Goal: Information Seeking & Learning: Find specific page/section

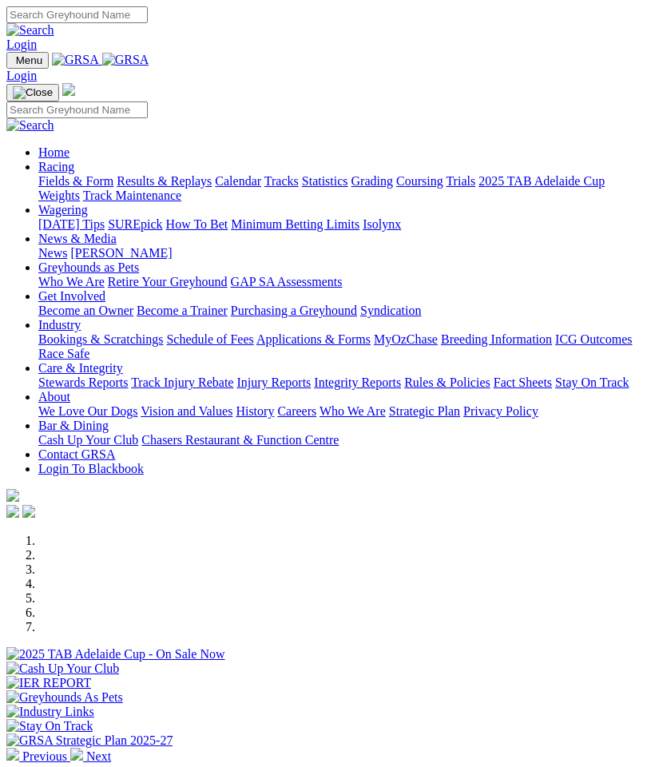
click at [13, 64] on img "Toggle navigation" at bounding box center [13, 64] width 0 height 0
click at [115, 461] on link "Contact GRSA" at bounding box center [76, 454] width 77 height 14
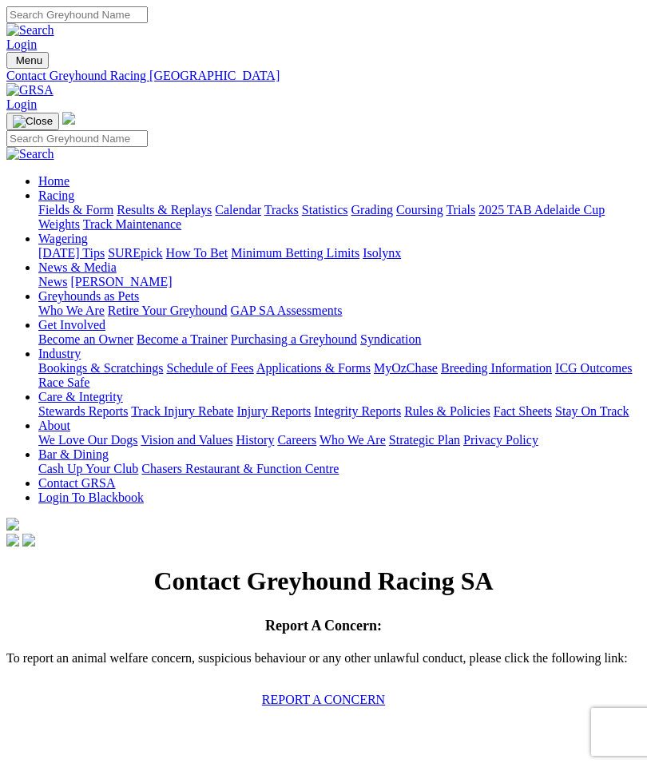
click at [13, 64] on img "Toggle navigation" at bounding box center [13, 64] width 0 height 0
click at [123, 390] on link "Care & Integrity" at bounding box center [80, 397] width 85 height 14
click at [237, 418] on link "Injury Reports" at bounding box center [274, 411] width 74 height 14
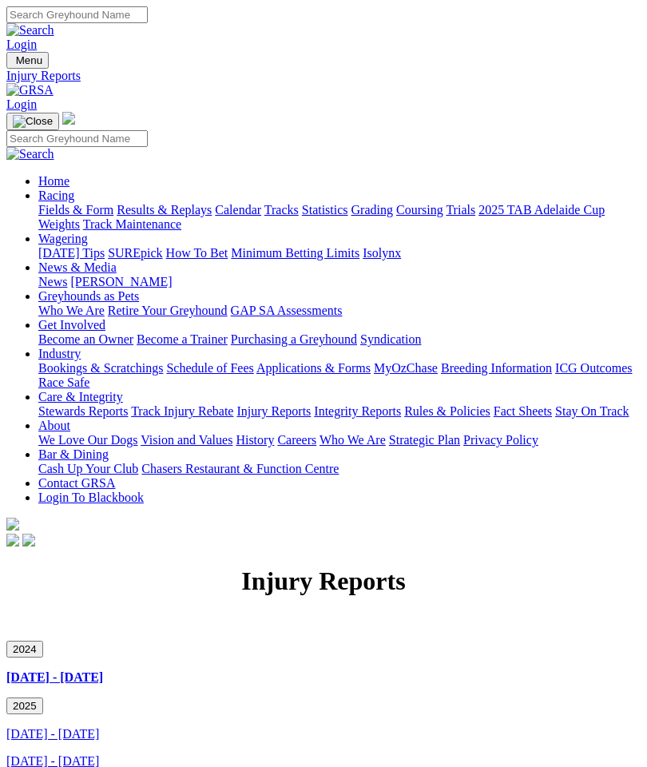
click at [43, 698] on button "2025" at bounding box center [24, 706] width 37 height 17
click at [99, 754] on link "[DATE] - [DATE]" at bounding box center [52, 761] width 93 height 14
